Goal: Task Accomplishment & Management: Manage account settings

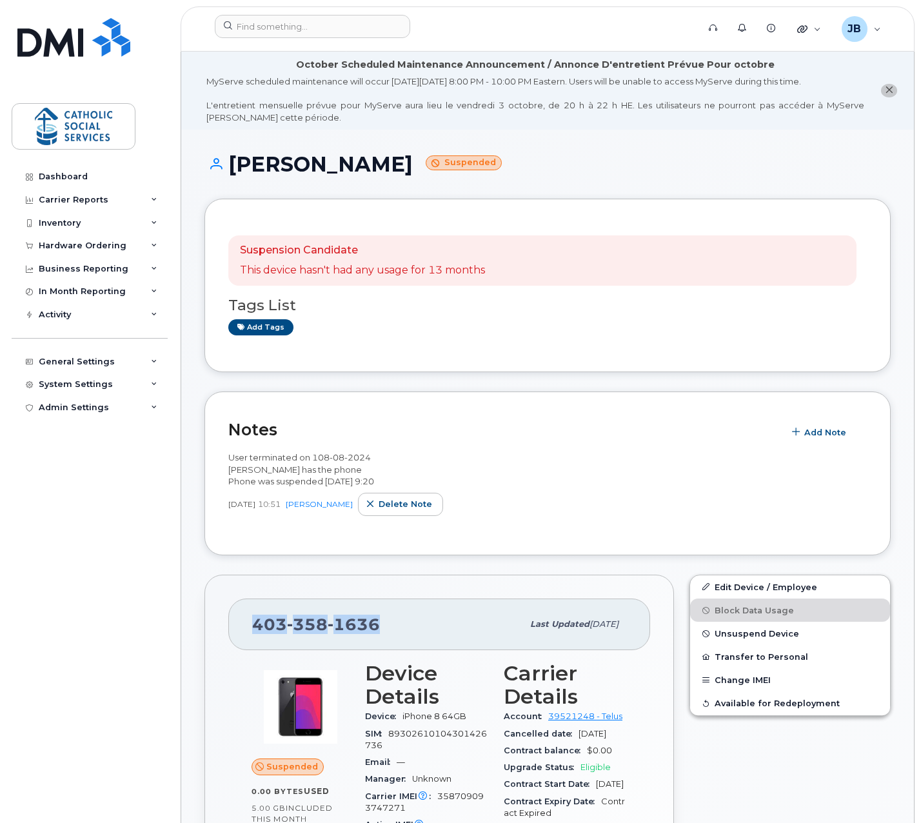
copy span "403 358 1636"
drag, startPoint x: 379, startPoint y: 619, endPoint x: 253, endPoint y: 621, distance: 126.5
click at [253, 621] on div "403 358 1636" at bounding box center [387, 624] width 270 height 27
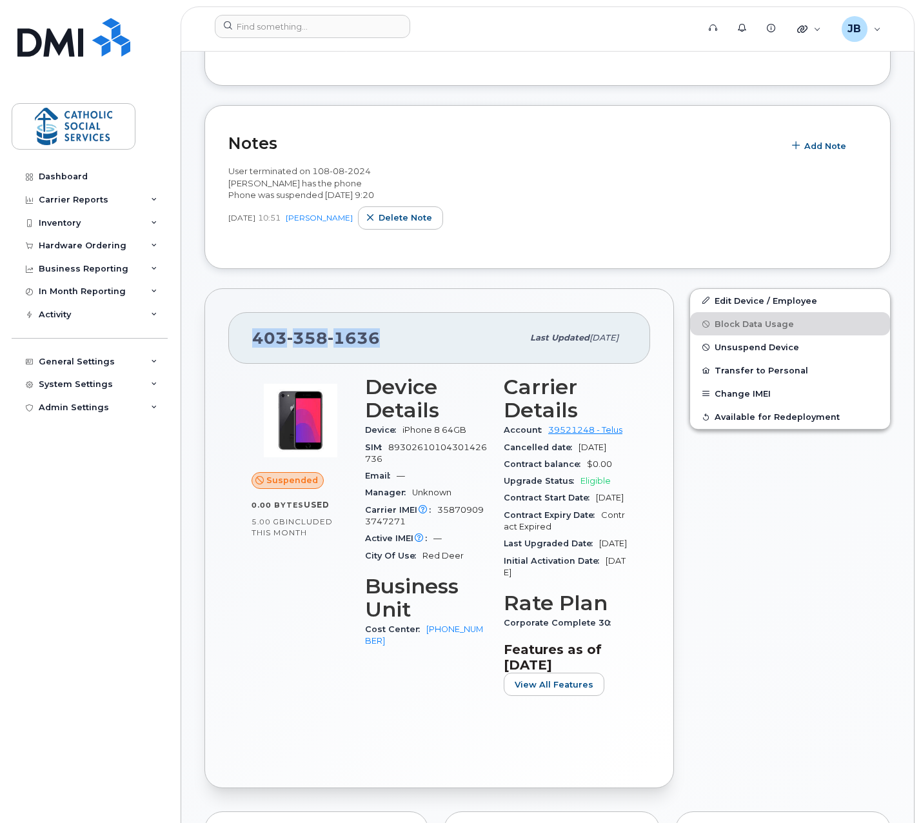
scroll to position [323, 0]
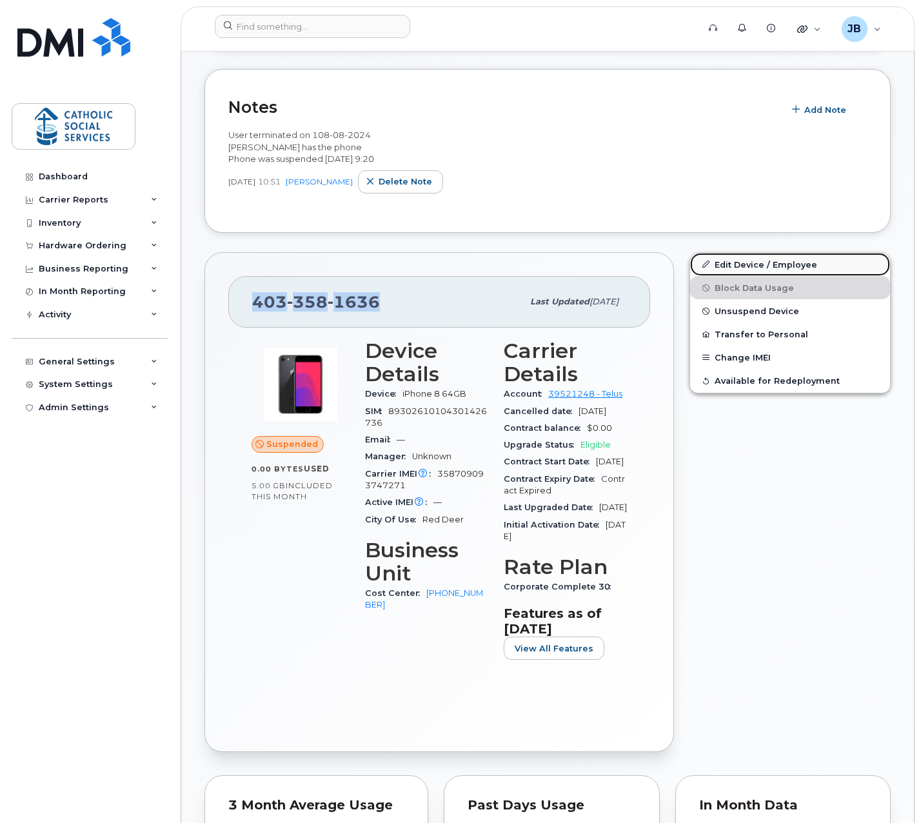
click at [779, 258] on link "Edit Device / Employee" at bounding box center [790, 264] width 200 height 23
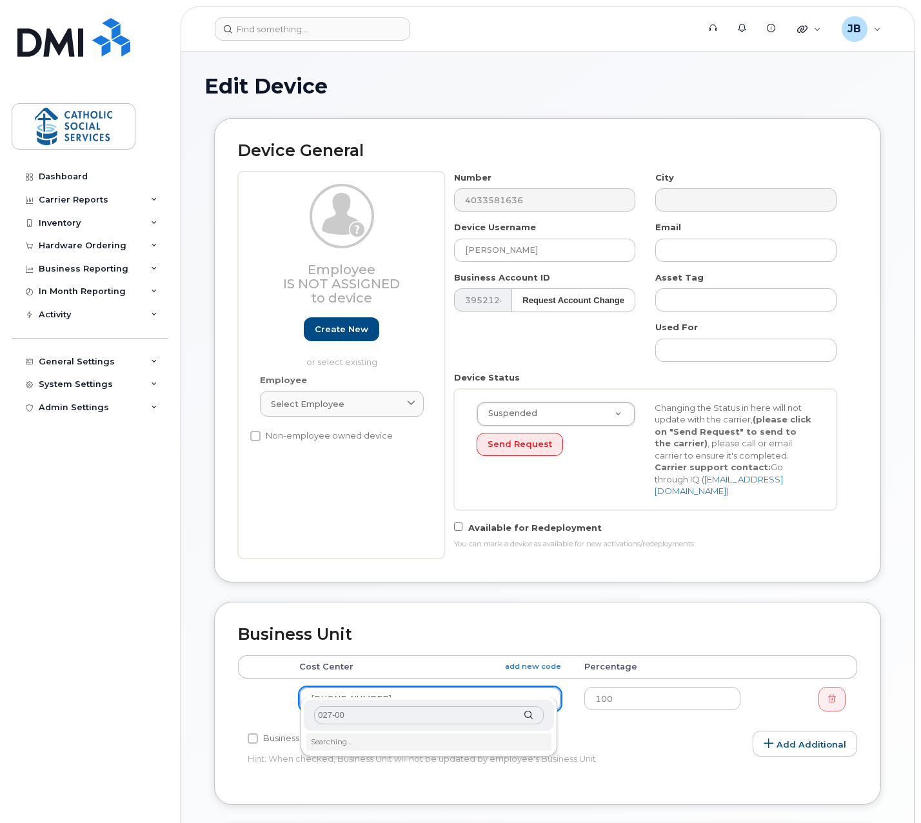
type input "027-001"
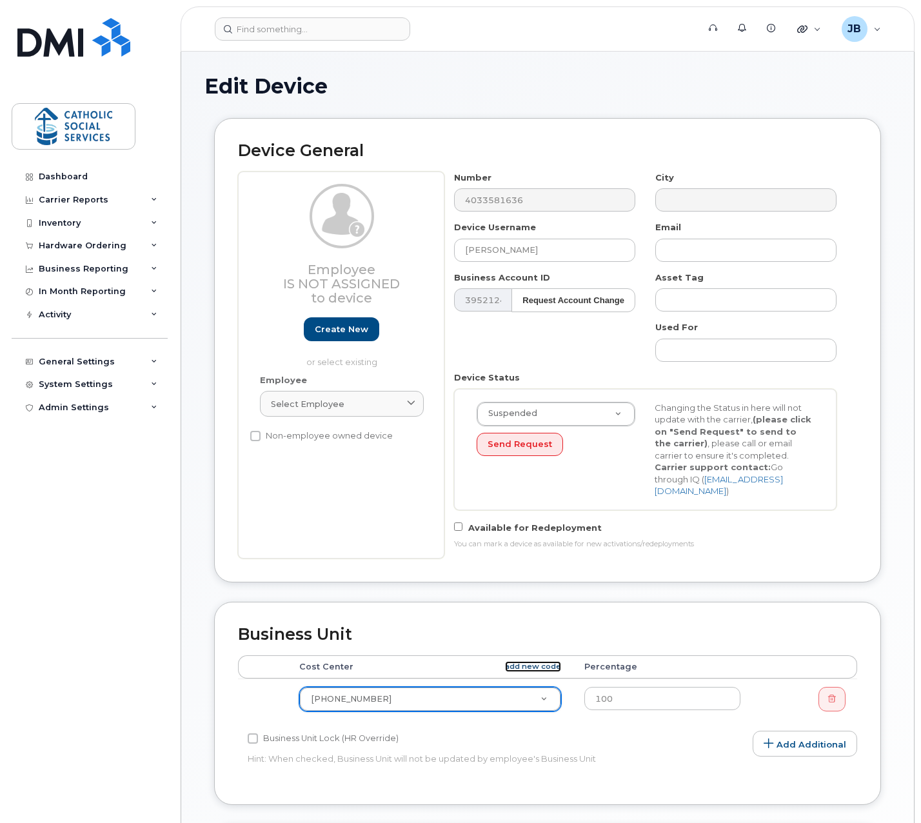
click at [549, 661] on link "add new code" at bounding box center [533, 666] width 56 height 11
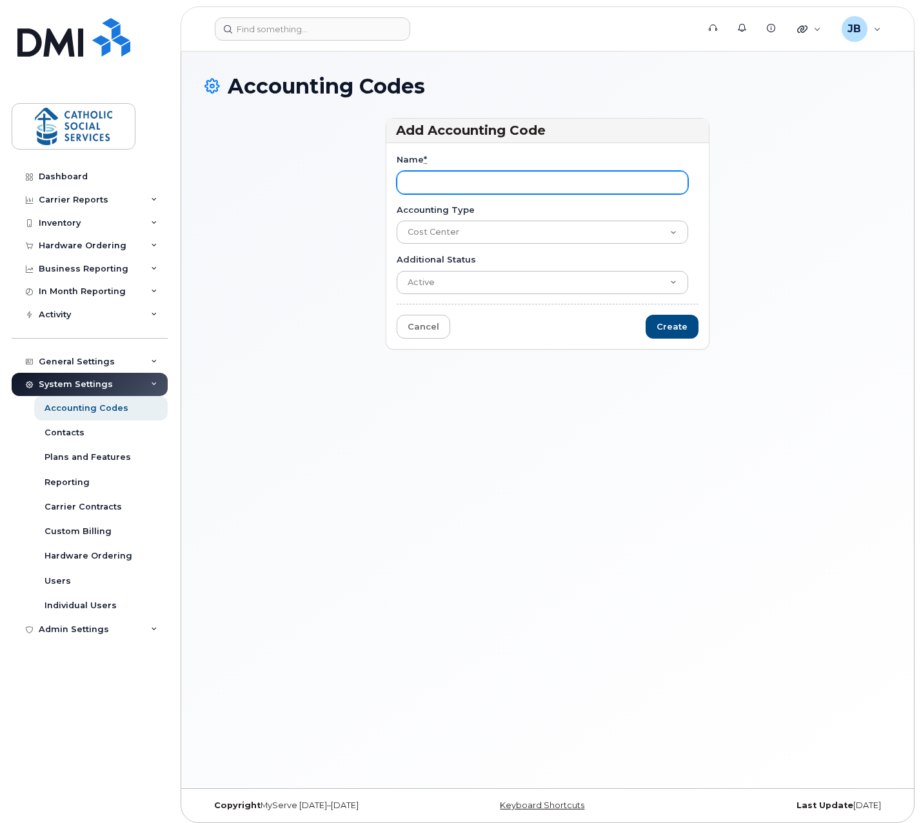
click at [435, 181] on input "Name *" at bounding box center [543, 182] width 292 height 23
click at [443, 181] on input "Name *" at bounding box center [543, 182] width 292 height 23
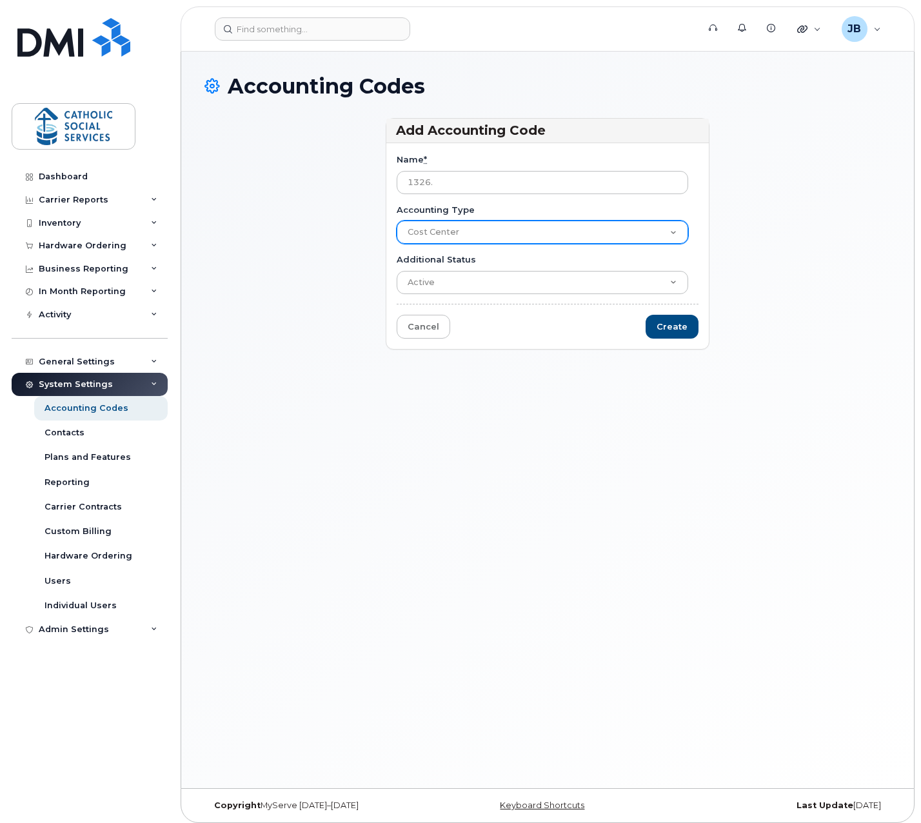
click at [448, 231] on select "Cost Center" at bounding box center [543, 232] width 292 height 23
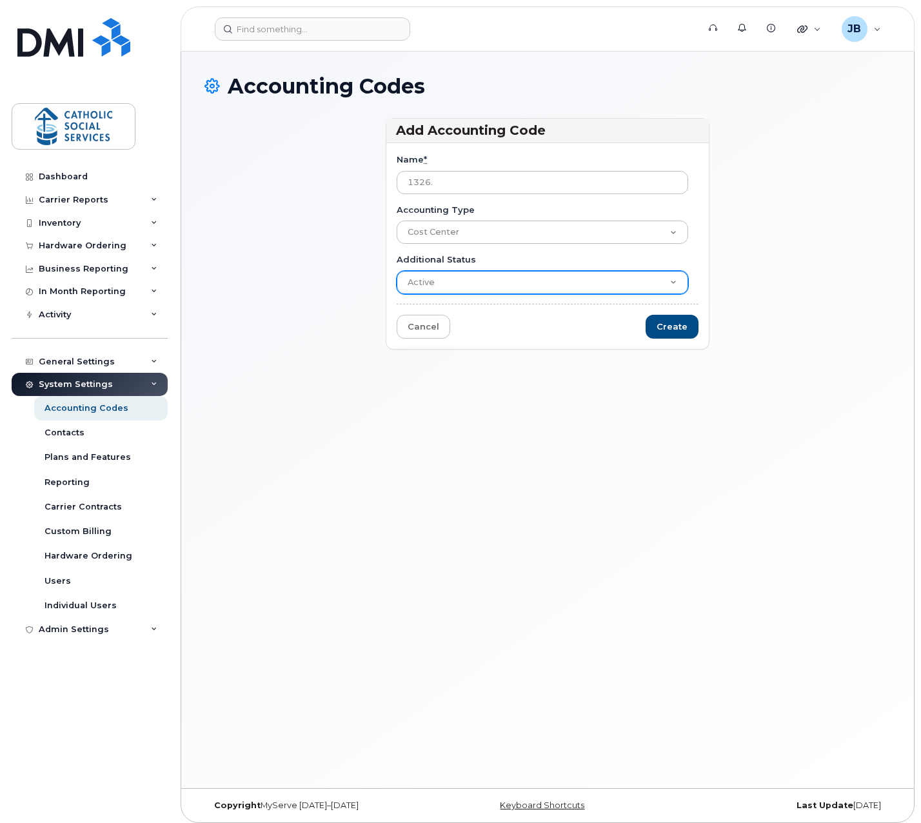
click at [455, 272] on select "Active Suspended Cancelled Closed" at bounding box center [543, 282] width 292 height 23
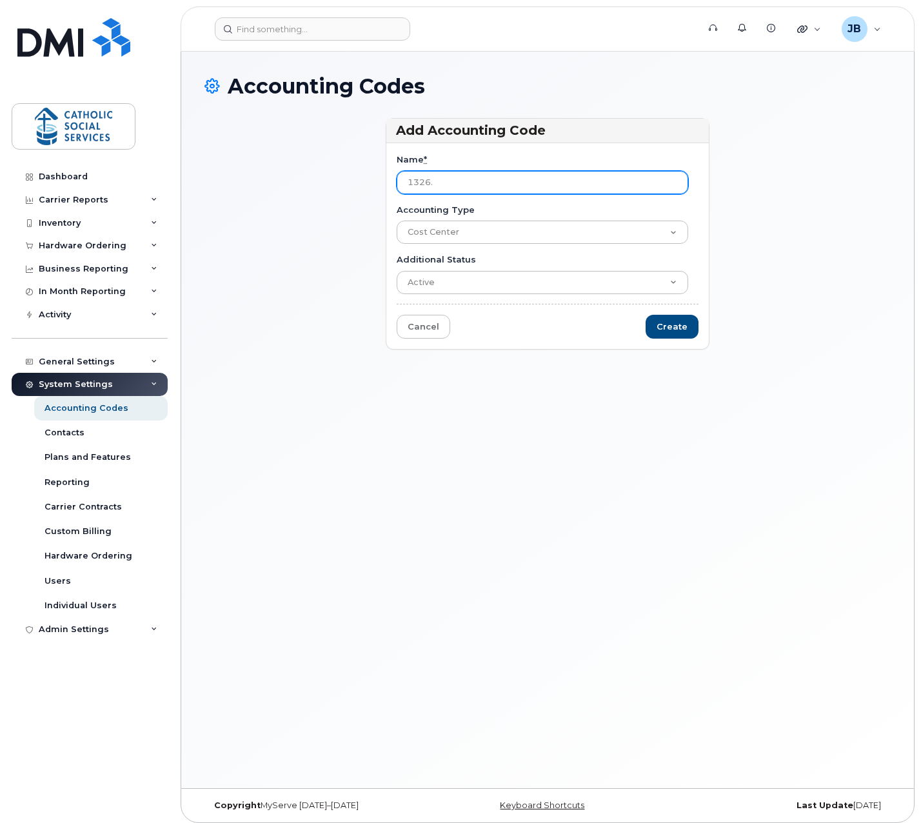
click at [446, 181] on input "1326." at bounding box center [543, 182] width 292 height 23
type input "1326-027-001"
click at [677, 327] on input "Create" at bounding box center [672, 327] width 53 height 24
type input "Saving..."
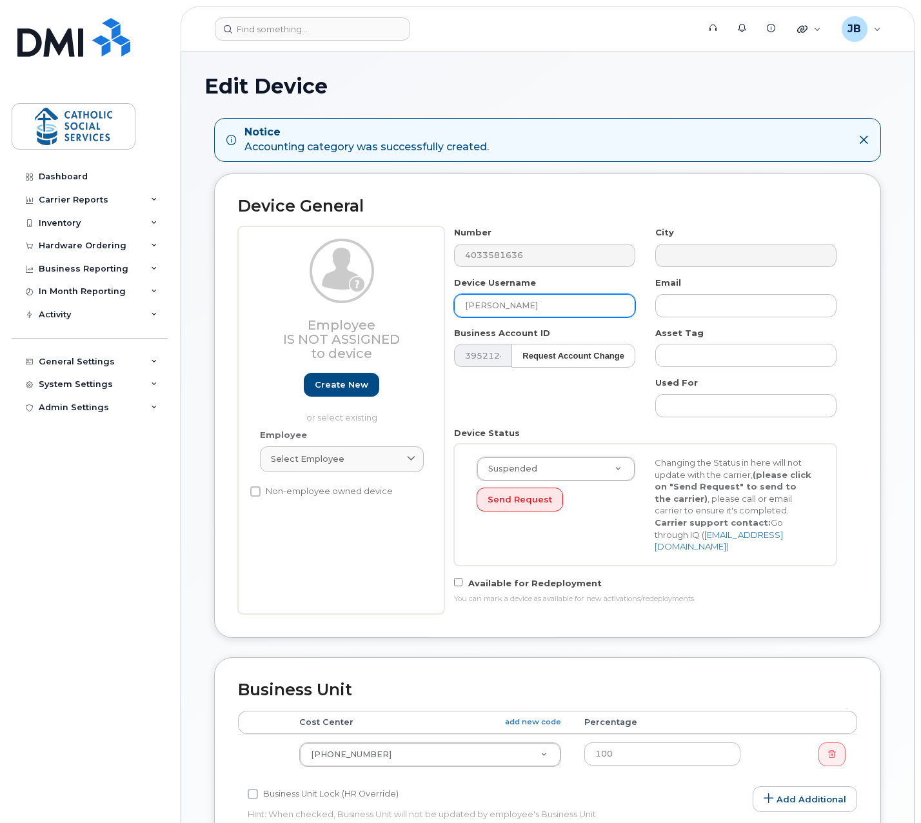
click at [579, 305] on input "[PERSON_NAME]" at bounding box center [544, 305] width 181 height 23
drag, startPoint x: 590, startPoint y: 305, endPoint x: 411, endPoint y: 338, distance: 181.7
click at [417, 305] on div "Employee Is not assigned to device Create new or select existing Employee Selec…" at bounding box center [547, 420] width 619 height 388
paste input "[PERSON_NAME]"
type input "[PERSON_NAME]"
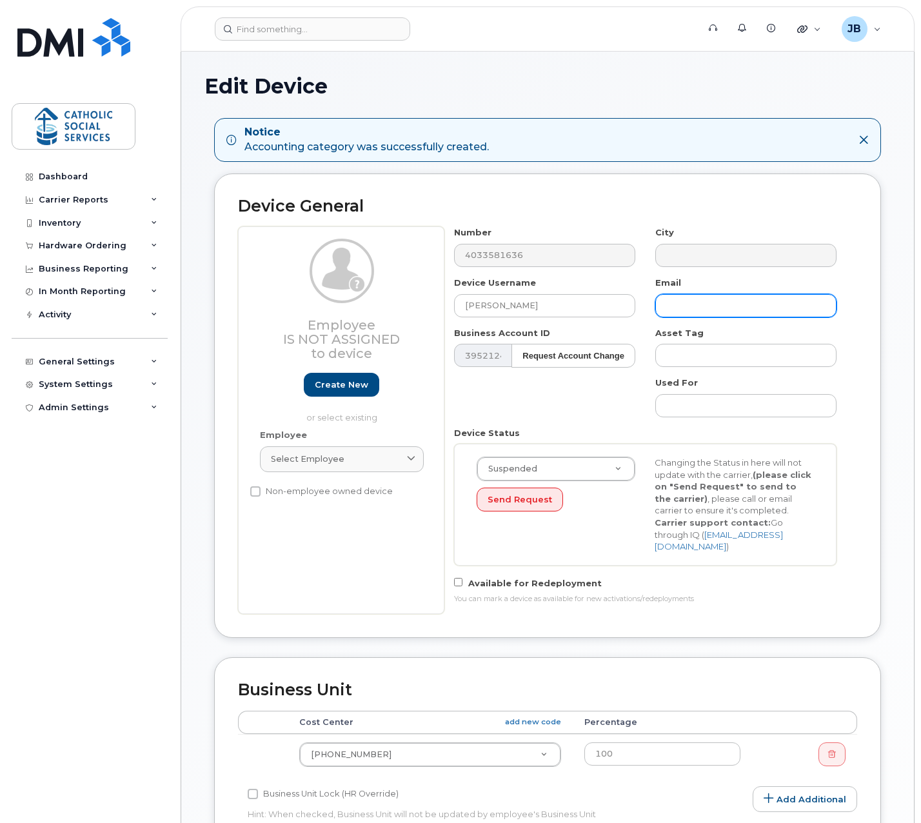
click at [704, 309] on input "text" at bounding box center [745, 305] width 181 height 23
paste input "[PERSON_NAME][EMAIL_ADDRESS][PERSON_NAME][DOMAIN_NAME]"
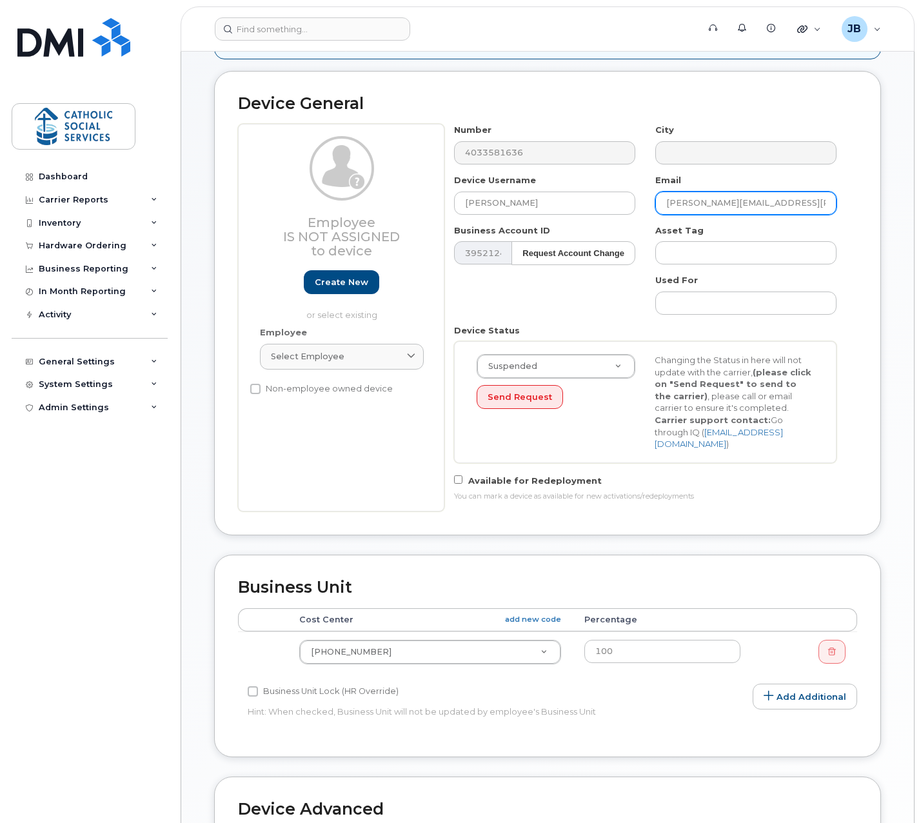
scroll to position [194, 0]
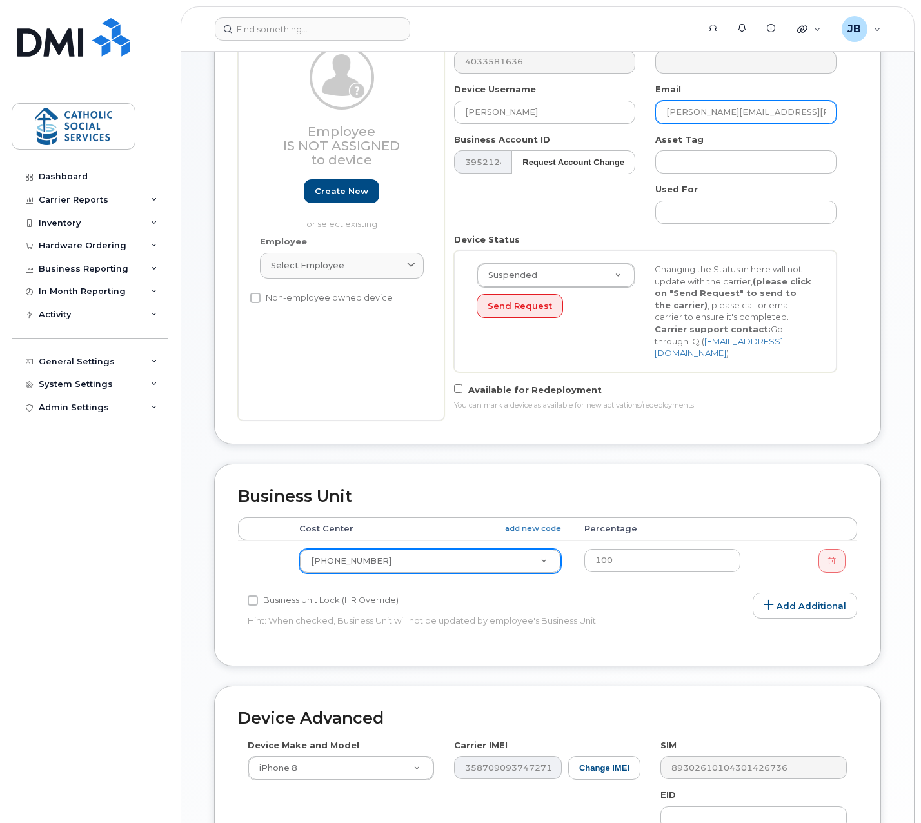
type input "[PERSON_NAME][EMAIL_ADDRESS][PERSON_NAME][DOMAIN_NAME]"
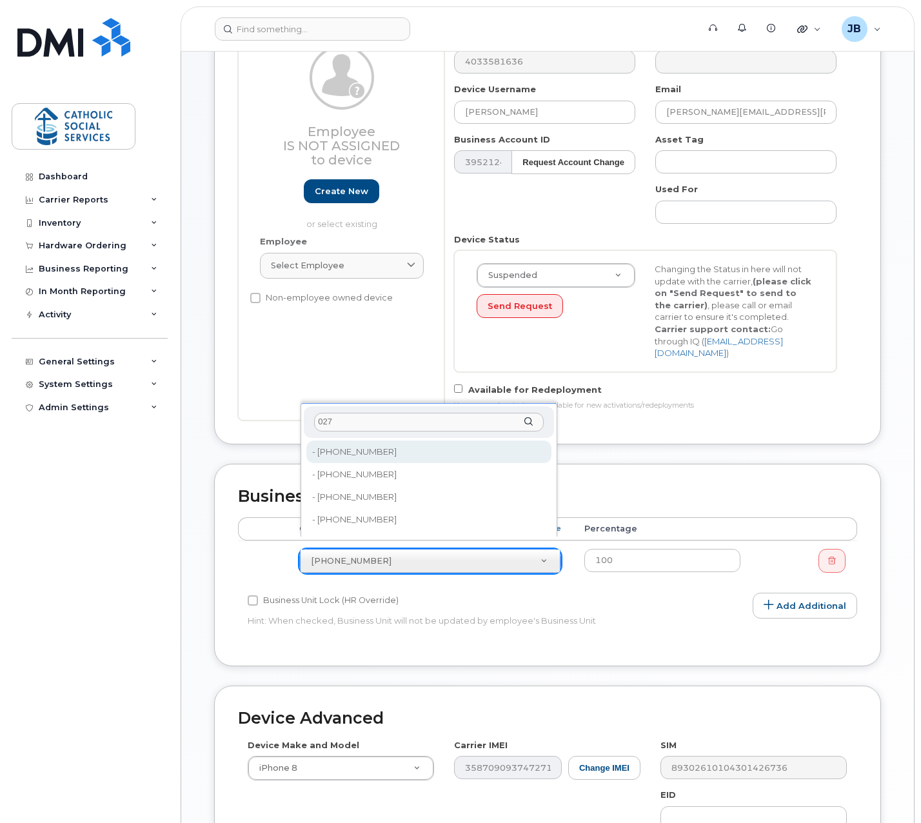
type input "027"
type input "36198668"
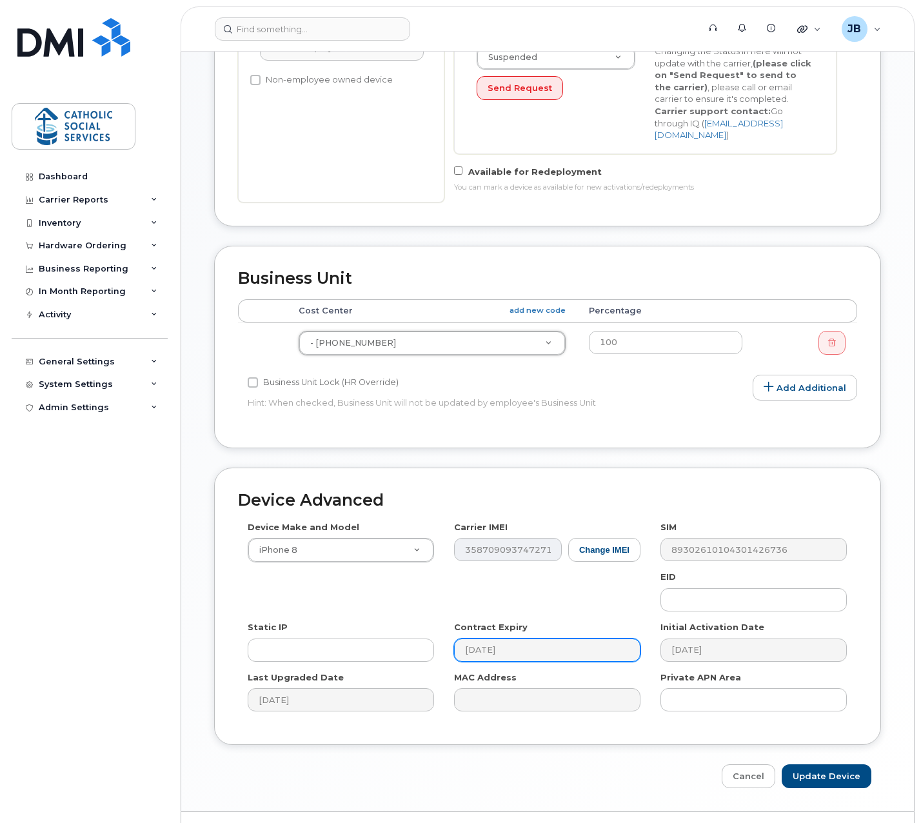
scroll to position [426, 0]
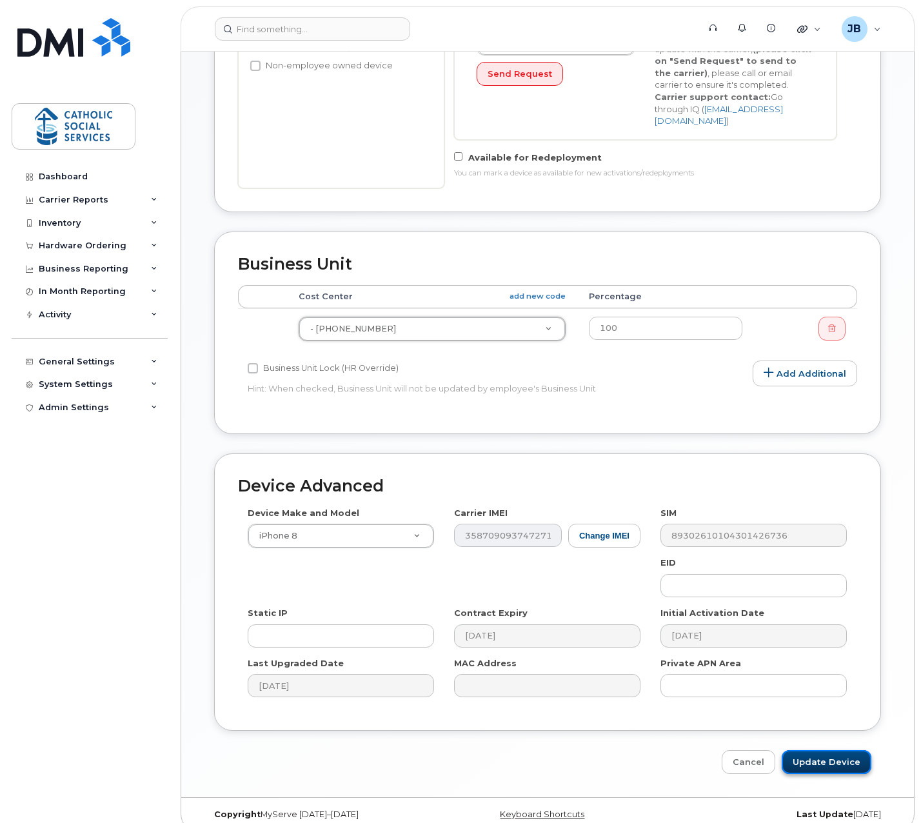
click at [833, 750] on input "Update Device" at bounding box center [827, 762] width 90 height 24
type input "Saving..."
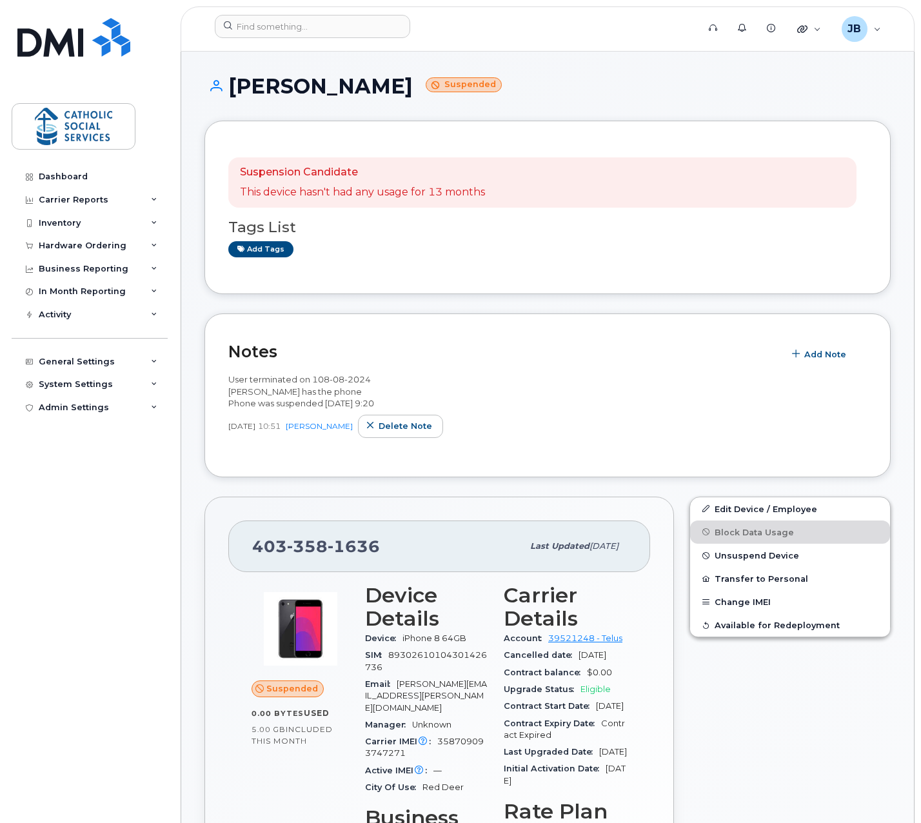
drag, startPoint x: 406, startPoint y: 83, endPoint x: 234, endPoint y: 79, distance: 172.9
click at [234, 79] on h1 "[PERSON_NAME] Suspended" at bounding box center [548, 86] width 686 height 23
click at [351, 538] on span "1636" at bounding box center [354, 546] width 52 height 19
drag, startPoint x: 388, startPoint y: 550, endPoint x: 257, endPoint y: 546, distance: 131.7
click at [257, 546] on div "[PHONE_NUMBER]" at bounding box center [387, 546] width 270 height 27
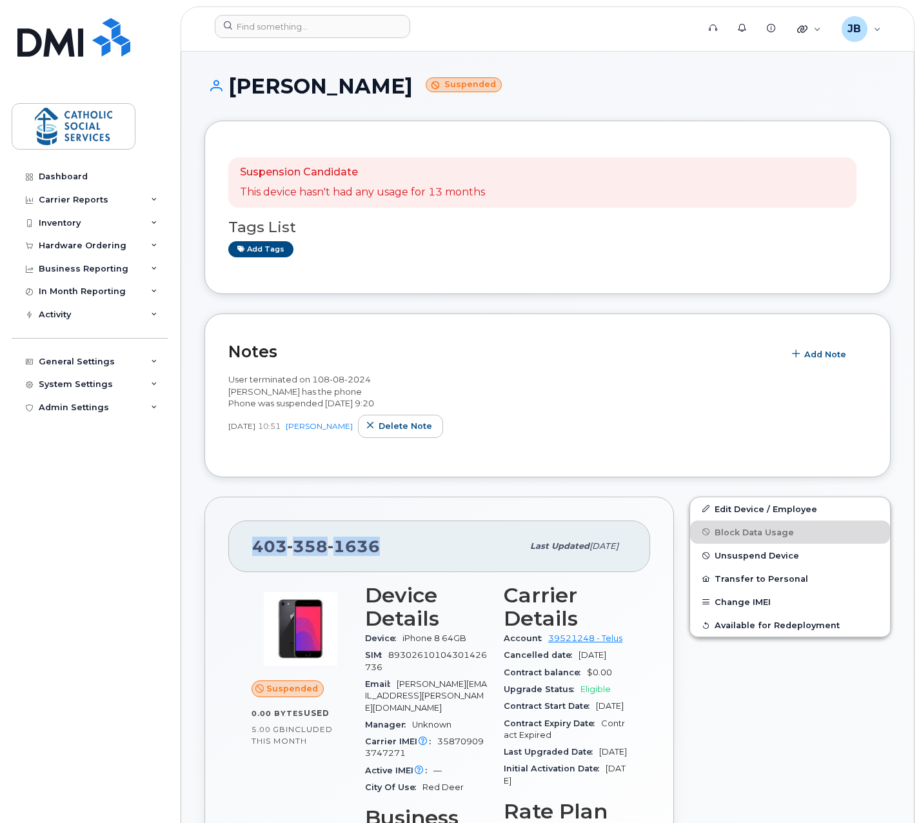
copy span "[PHONE_NUMBER]"
drag, startPoint x: 230, startPoint y: 88, endPoint x: 404, endPoint y: 86, distance: 174.2
click at [404, 86] on h1 "[PERSON_NAME] Suspended" at bounding box center [548, 86] width 686 height 23
drag, startPoint x: 404, startPoint y: 86, endPoint x: 366, endPoint y: 88, distance: 37.5
copy h1 "[PERSON_NAME]"
